Goal: Transaction & Acquisition: Purchase product/service

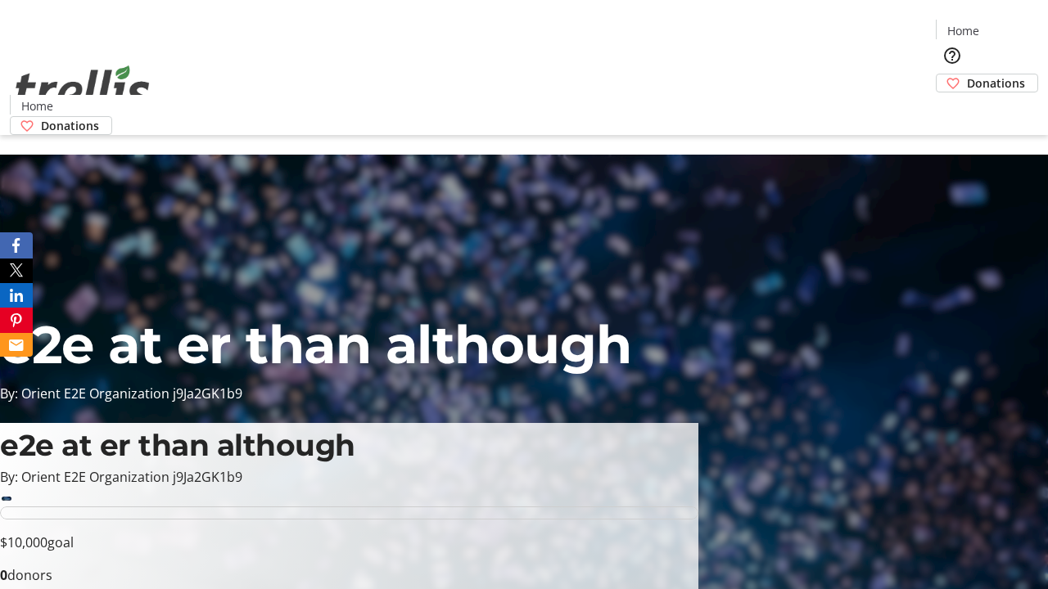
click at [967, 74] on span "Donations" at bounding box center [996, 82] width 58 height 17
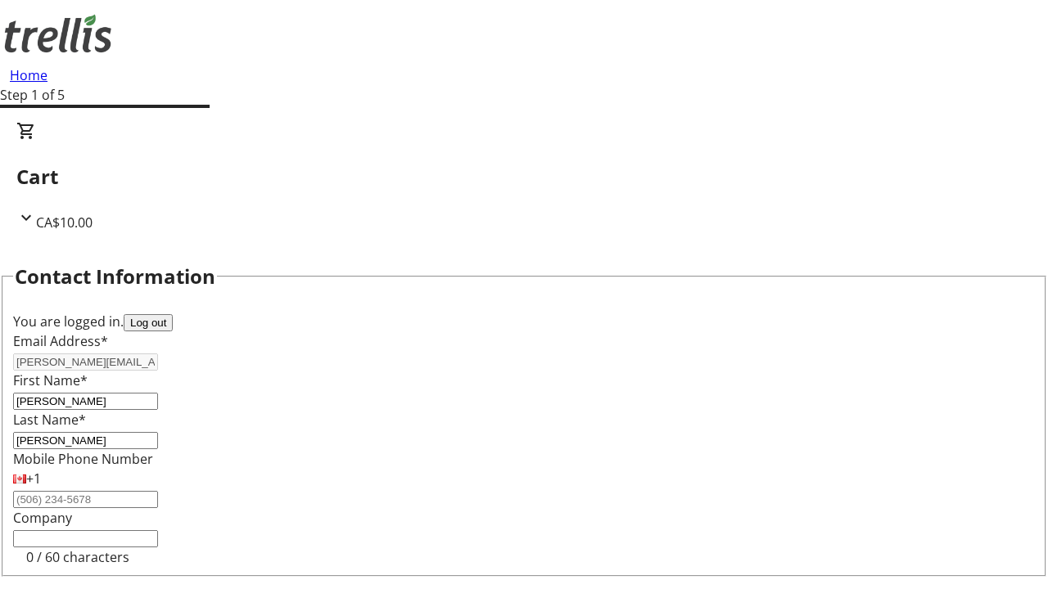
select select "BC"
select select "CA"
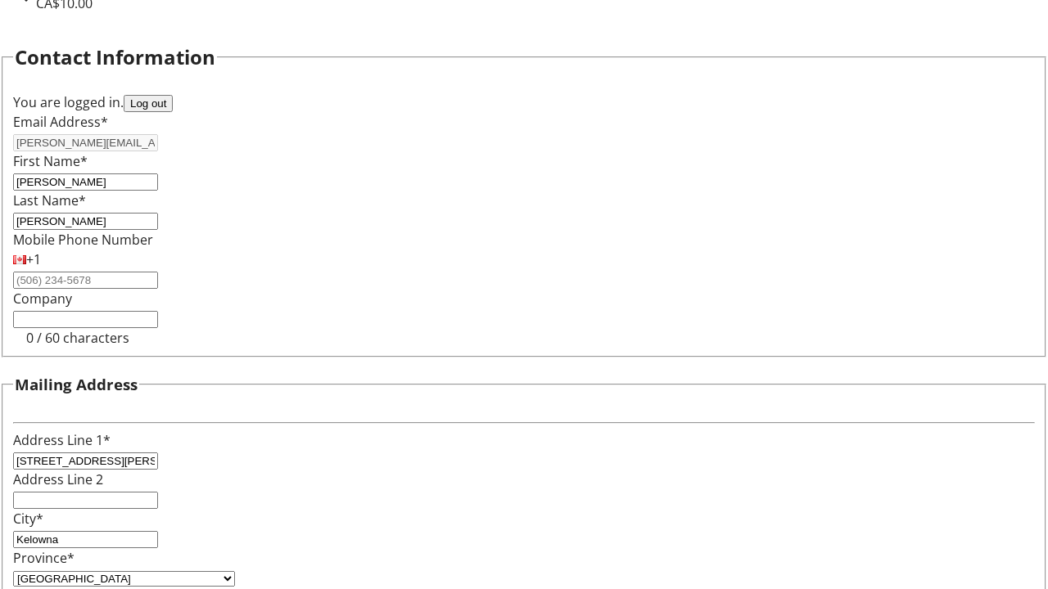
type input "V1Y 0C2"
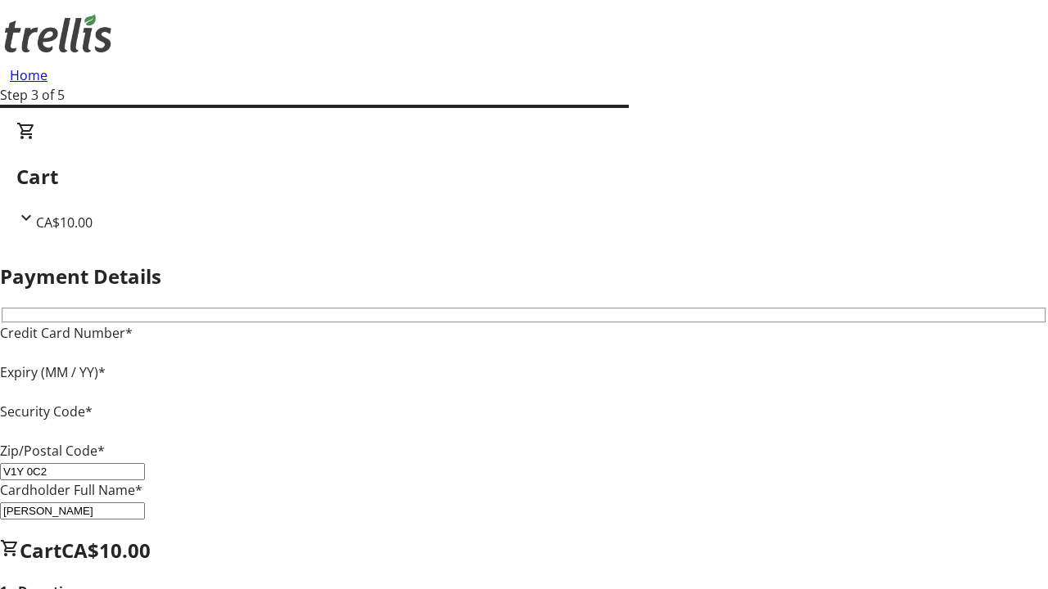
type input "V1Y 0C2"
